Goal: Information Seeking & Learning: Learn about a topic

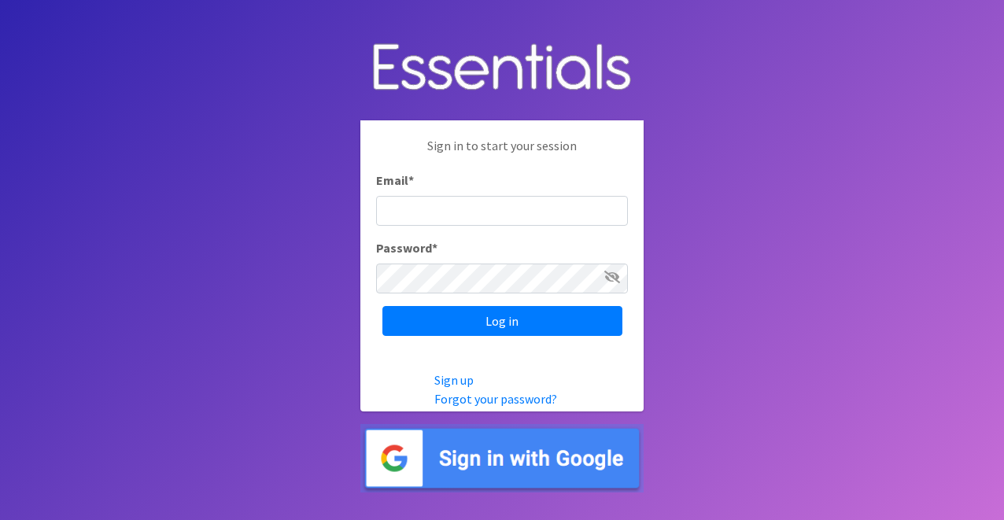
click at [416, 209] on input "Email *" at bounding box center [502, 211] width 252 height 30
type input "[EMAIL_ADDRESS][DOMAIN_NAME]"
click at [611, 281] on icon at bounding box center [612, 277] width 16 height 13
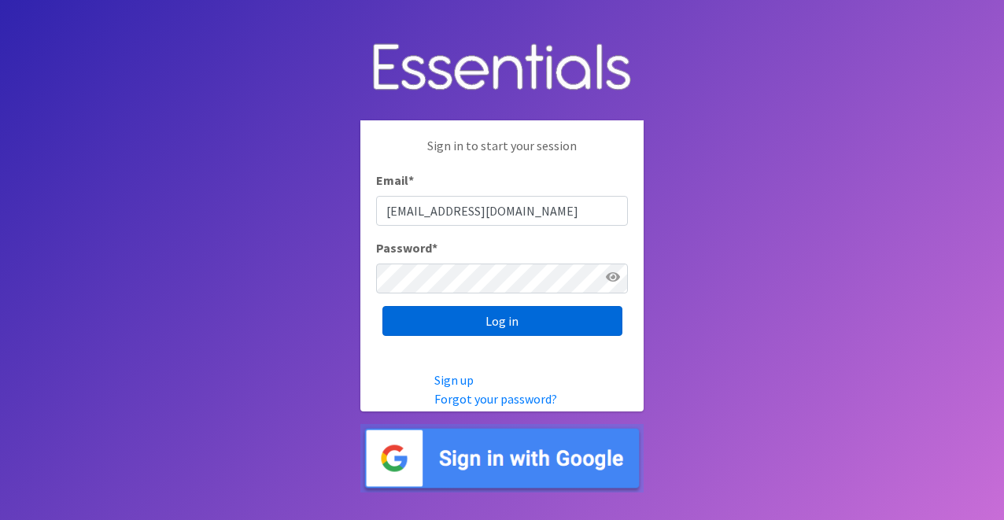
click at [541, 333] on input "Log in" at bounding box center [502, 321] width 240 height 30
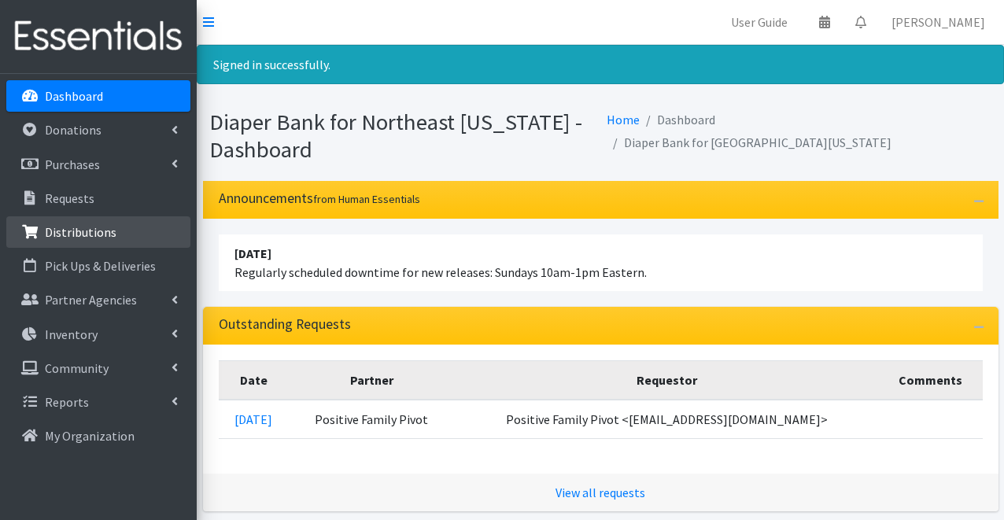
click at [120, 231] on link "Distributions" at bounding box center [98, 231] width 184 height 31
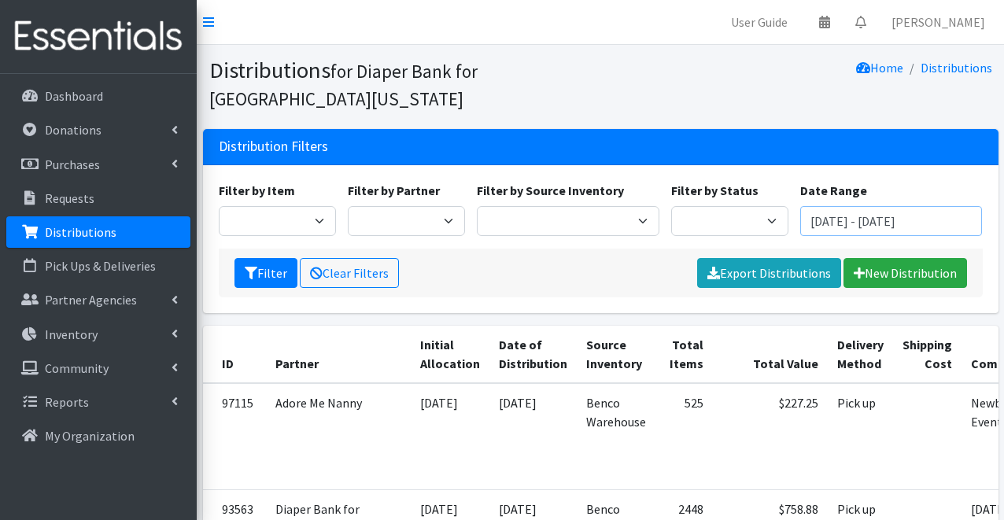
click at [811, 229] on input "July 26, 2025 - October 26, 2025" at bounding box center [891, 221] width 183 height 30
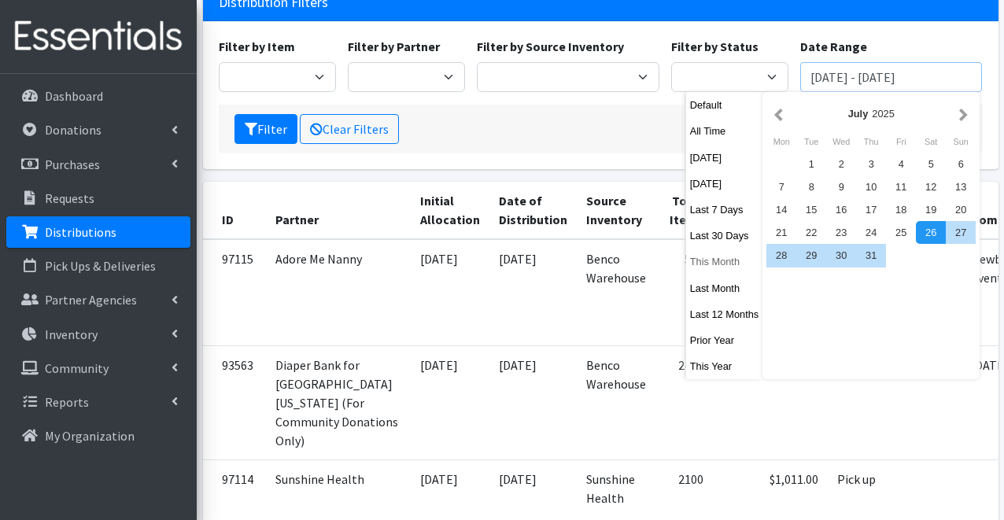
scroll to position [151, 0]
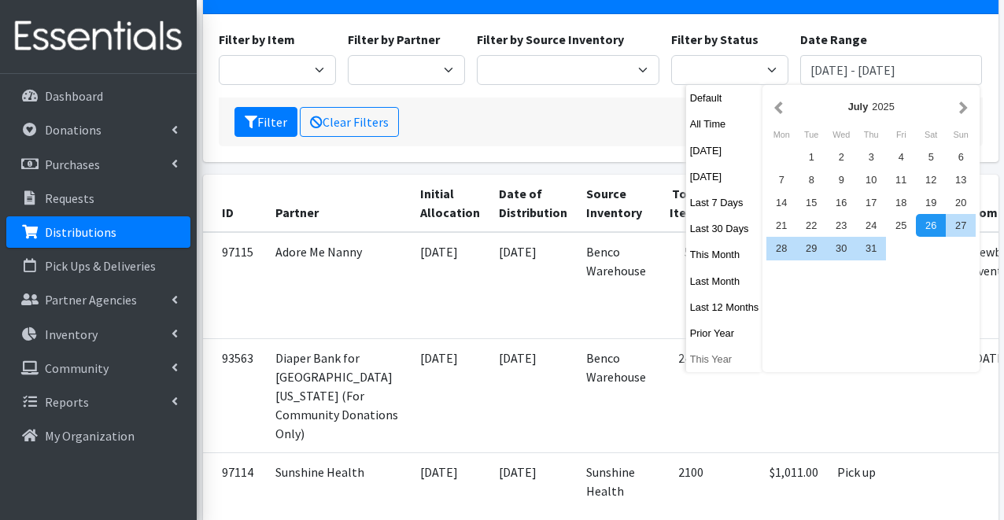
click at [717, 363] on button "This Year" at bounding box center [724, 359] width 77 height 23
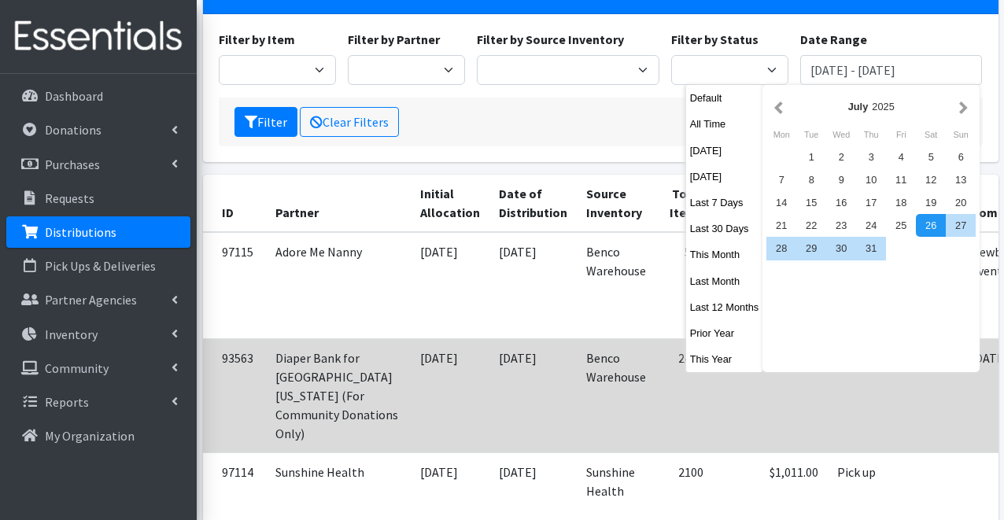
type input "January 1, 2025 - December 31, 2025"
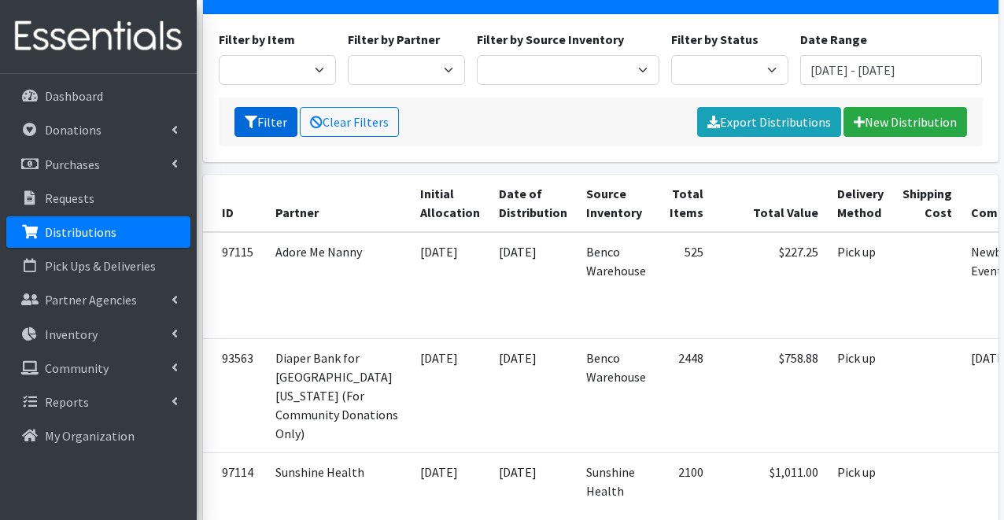
click at [268, 116] on button "Filter" at bounding box center [266, 122] width 63 height 30
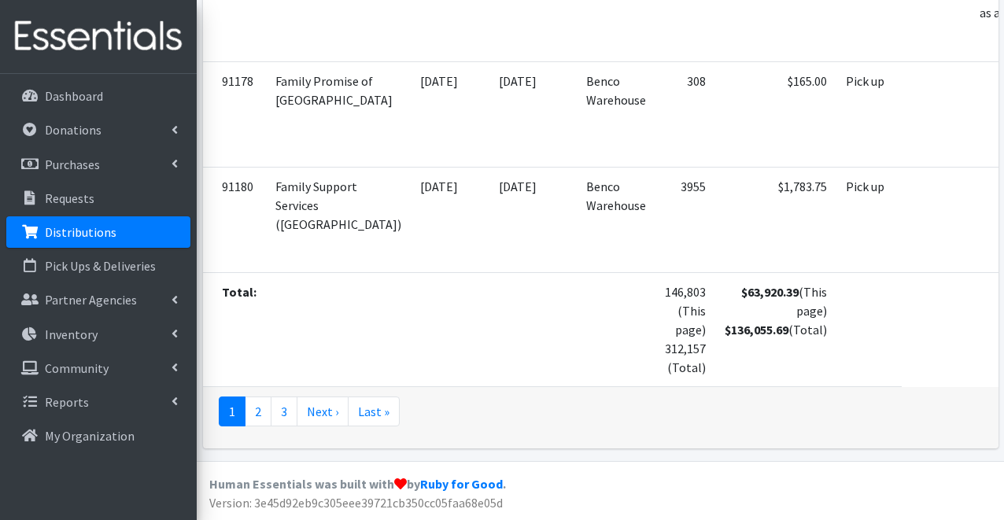
scroll to position [6077, 0]
click at [103, 408] on link "Reports" at bounding box center [98, 401] width 184 height 31
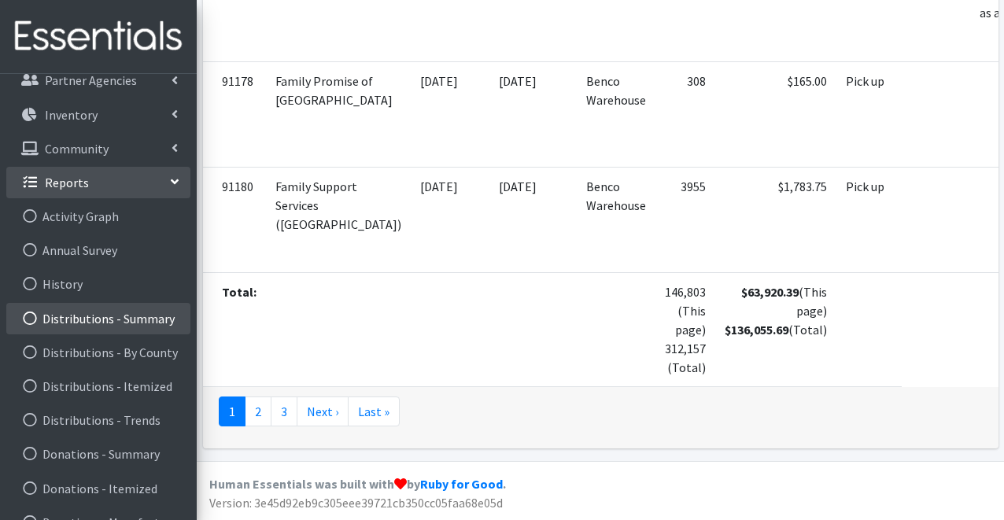
scroll to position [221, 0]
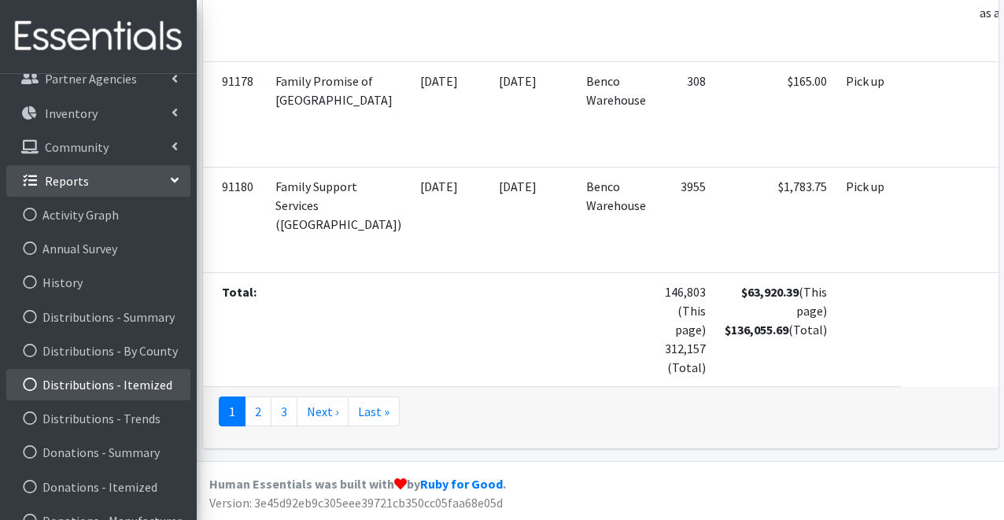
click at [101, 386] on link "Distributions - Itemized" at bounding box center [98, 384] width 184 height 31
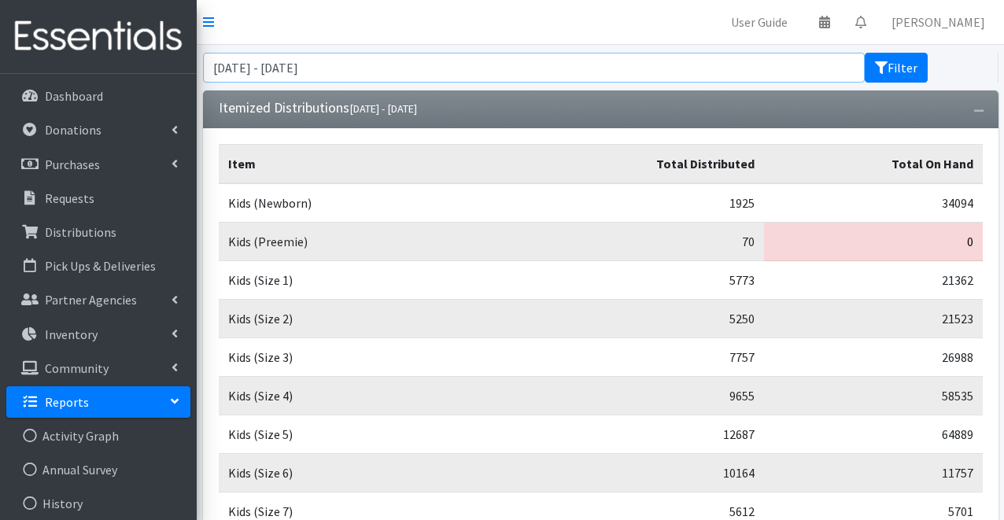
click at [411, 70] on input "[DATE] - [DATE]" at bounding box center [534, 68] width 663 height 30
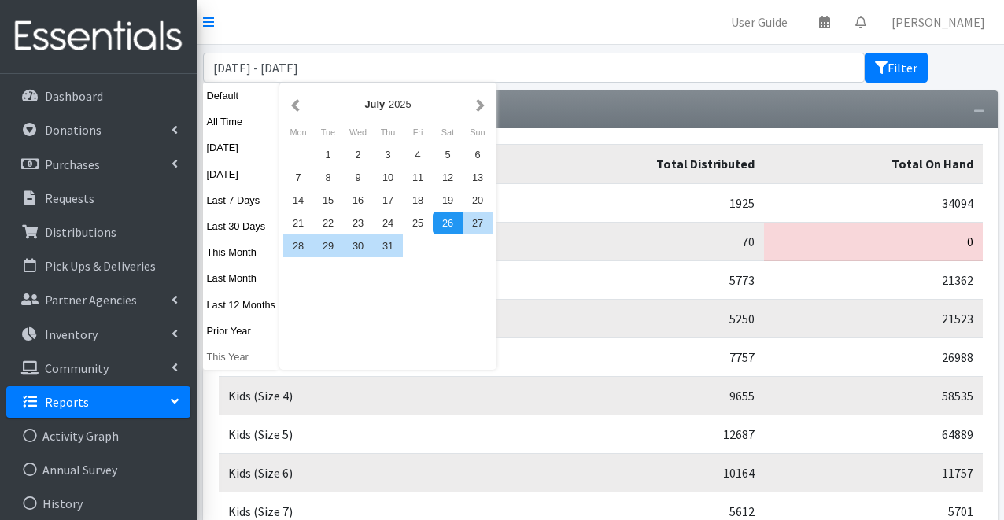
click at [238, 353] on button "This Year" at bounding box center [241, 357] width 77 height 23
type input "[DATE] - [DATE]"
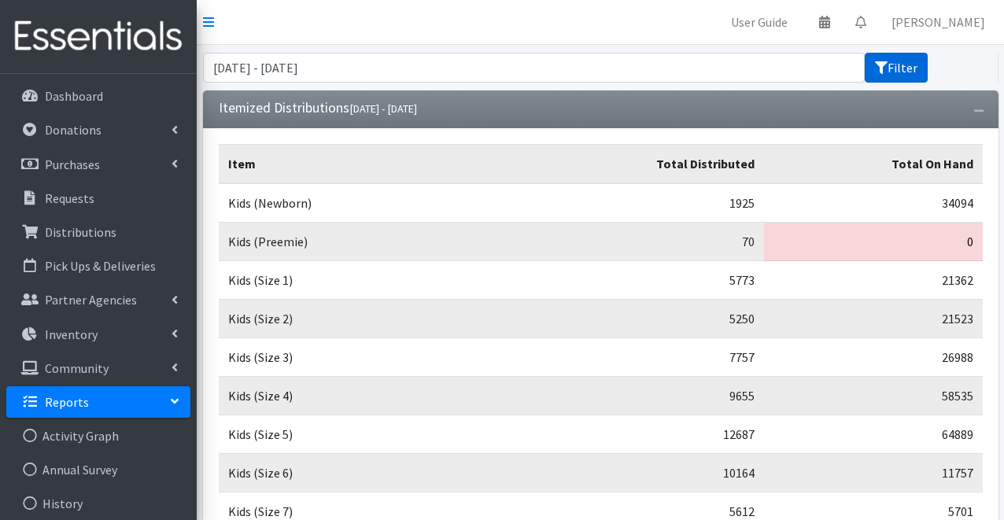
click at [889, 82] on button "Filter" at bounding box center [896, 68] width 63 height 30
click at [939, 18] on link "[PERSON_NAME]" at bounding box center [938, 21] width 119 height 31
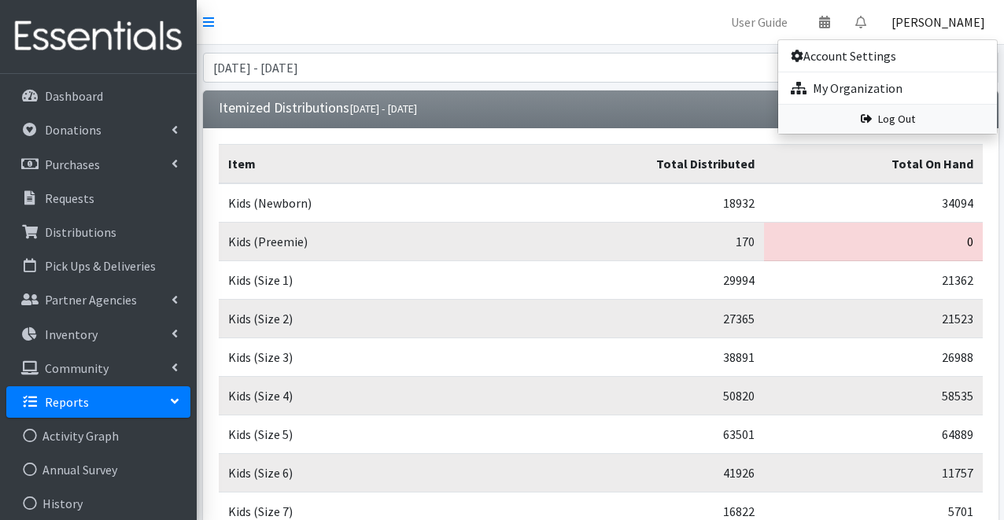
click at [936, 116] on link "Log Out" at bounding box center [887, 119] width 219 height 29
